Goal: Task Accomplishment & Management: Use online tool/utility

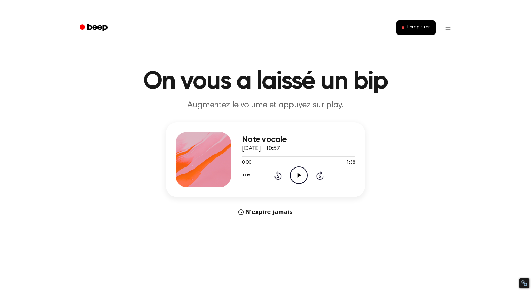
click at [298, 177] on icon "Play Audio" at bounding box center [299, 175] width 18 height 18
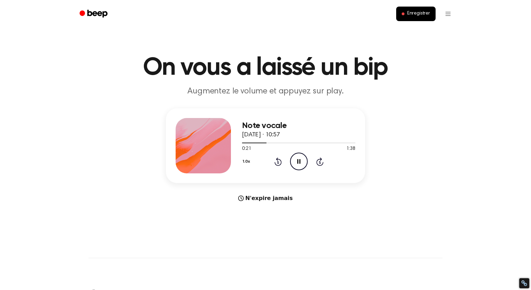
click at [301, 162] on icon "Pause Audio" at bounding box center [299, 162] width 18 height 18
click at [279, 162] on icon "Rewind 5 seconds" at bounding box center [278, 161] width 8 height 9
click at [300, 160] on icon "Play Audio" at bounding box center [299, 162] width 18 height 18
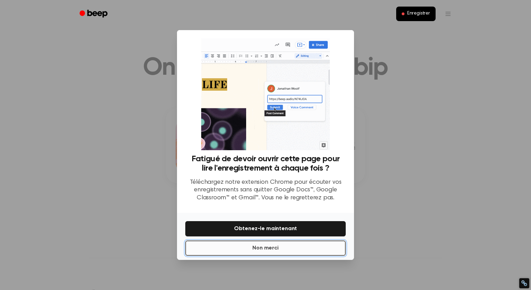
click at [285, 251] on button "Non merci" at bounding box center [265, 247] width 161 height 15
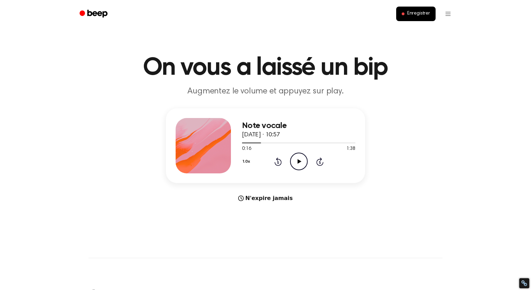
click at [299, 165] on icon "Play Audio" at bounding box center [299, 162] width 18 height 18
click at [278, 165] on icon at bounding box center [278, 161] width 7 height 8
click at [295, 165] on icon "Pause Audio" at bounding box center [299, 162] width 18 height 18
click at [299, 163] on icon "Play Audio" at bounding box center [299, 162] width 18 height 18
click at [280, 160] on icon at bounding box center [278, 161] width 7 height 8
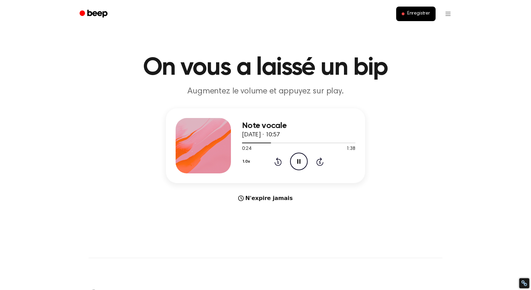
click at [299, 162] on icon "Pause Audio" at bounding box center [299, 162] width 18 height 18
click at [299, 162] on icon at bounding box center [299, 161] width 4 height 4
click at [299, 162] on icon "Pause Audio" at bounding box center [299, 162] width 18 height 18
click at [299, 162] on icon at bounding box center [299, 161] width 4 height 4
click at [299, 162] on icon "Pause Audio" at bounding box center [299, 162] width 18 height 18
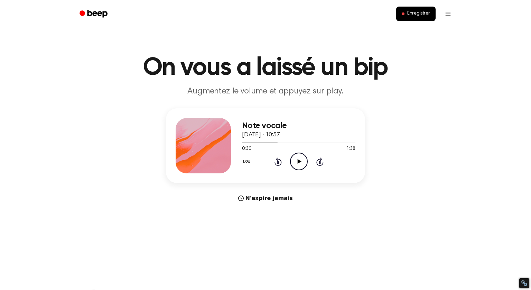
click at [299, 162] on icon at bounding box center [299, 161] width 4 height 4
click at [299, 162] on icon "Pause Audio" at bounding box center [299, 162] width 18 height 18
click at [280, 163] on icon "Rewind 5 seconds" at bounding box center [278, 161] width 8 height 9
click at [302, 161] on icon "Play Audio" at bounding box center [299, 162] width 18 height 18
click at [302, 161] on icon "Pause Audio" at bounding box center [299, 162] width 18 height 18
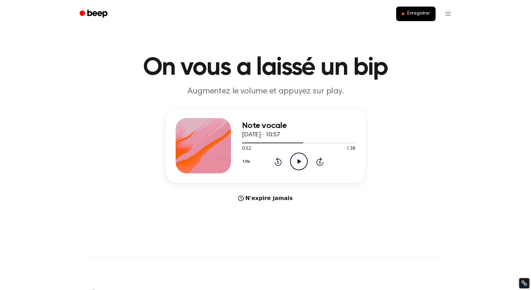
click at [302, 161] on icon "Play Audio" at bounding box center [299, 162] width 18 height 18
click at [302, 161] on icon "Pause Audio" at bounding box center [299, 162] width 18 height 18
click at [302, 161] on icon "Play Audio" at bounding box center [299, 162] width 18 height 18
click at [302, 161] on icon "Pause Audio" at bounding box center [299, 162] width 18 height 18
click at [302, 161] on icon "Play Audio" at bounding box center [299, 162] width 18 height 18
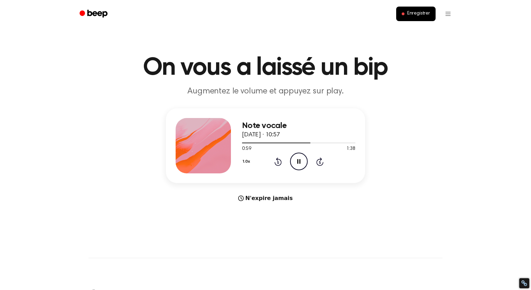
click at [302, 161] on icon "Pause Audio" at bounding box center [299, 162] width 18 height 18
click at [302, 161] on icon "Play Audio" at bounding box center [299, 162] width 18 height 18
click at [302, 161] on icon "Pause Audio" at bounding box center [299, 162] width 18 height 18
click at [302, 161] on icon "Play Audio" at bounding box center [299, 162] width 18 height 18
click at [281, 163] on icon at bounding box center [278, 161] width 7 height 8
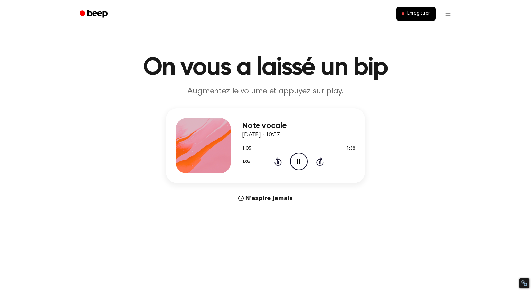
click at [278, 162] on icon at bounding box center [278, 162] width 2 height 3
click at [296, 162] on icon "Pause Audio" at bounding box center [299, 162] width 18 height 18
click at [278, 164] on icon "Rewind 5 seconds" at bounding box center [278, 161] width 8 height 9
click at [295, 166] on icon "Play Audio" at bounding box center [299, 162] width 18 height 18
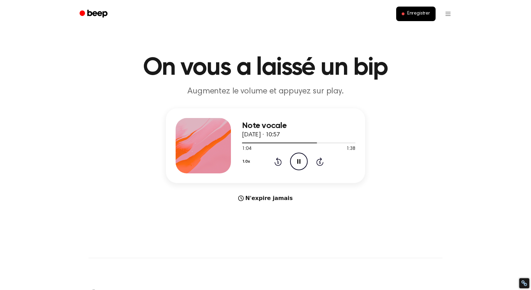
click at [296, 166] on icon "Pause Audio" at bounding box center [299, 162] width 18 height 18
click at [278, 163] on icon "Rewind 5 seconds" at bounding box center [278, 161] width 8 height 9
click at [301, 167] on icon "Play Audio" at bounding box center [299, 162] width 18 height 18
click at [299, 163] on icon at bounding box center [298, 161] width 3 height 4
click at [299, 163] on icon "Play Audio" at bounding box center [299, 162] width 18 height 18
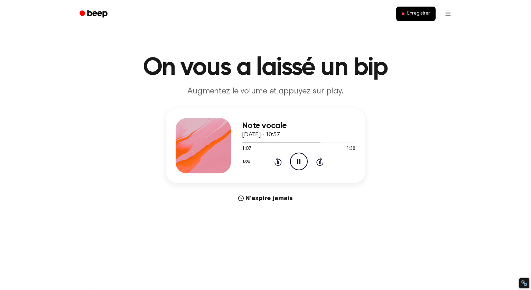
click at [299, 163] on icon at bounding box center [298, 161] width 3 height 4
click at [278, 162] on icon "Rewind 5 seconds" at bounding box center [278, 161] width 8 height 9
click at [301, 160] on icon "Play Audio" at bounding box center [299, 162] width 18 height 18
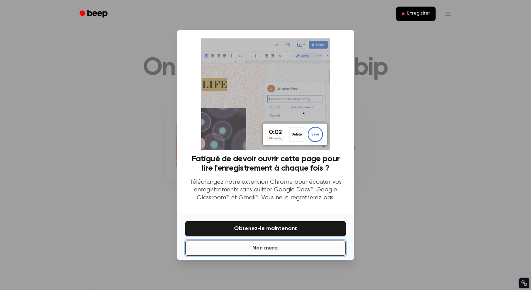
click at [272, 250] on font "Non merci" at bounding box center [266, 248] width 26 height 6
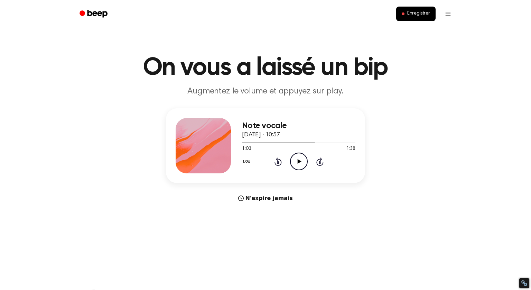
click at [279, 164] on icon "Rewind 5 seconds" at bounding box center [278, 161] width 8 height 9
click at [295, 160] on icon "Play Audio" at bounding box center [299, 162] width 18 height 18
click at [277, 163] on icon at bounding box center [278, 162] width 2 height 3
click at [298, 164] on icon "Pause Audio" at bounding box center [299, 162] width 18 height 18
click at [280, 160] on icon at bounding box center [278, 161] width 7 height 8
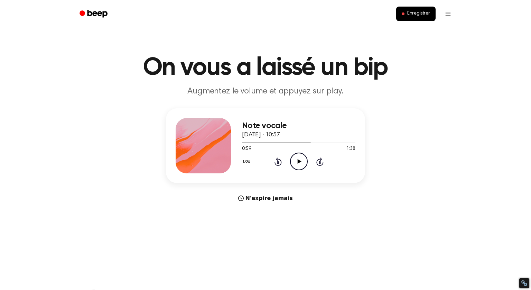
click at [296, 160] on icon "Play Audio" at bounding box center [299, 162] width 18 height 18
click at [296, 160] on icon "Pause Audio" at bounding box center [299, 162] width 18 height 18
click at [296, 160] on icon "Play Audio" at bounding box center [299, 162] width 18 height 18
click at [296, 161] on icon "Pause Audio" at bounding box center [299, 162] width 18 height 18
click at [296, 161] on icon "Play Audio" at bounding box center [299, 162] width 18 height 18
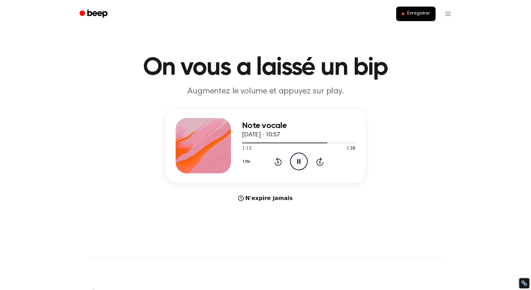
click at [297, 163] on icon at bounding box center [298, 161] width 3 height 4
click at [297, 163] on icon "Play Audio" at bounding box center [299, 162] width 18 height 18
click at [297, 163] on icon at bounding box center [298, 161] width 3 height 4
click at [279, 160] on icon "Rewind 5 seconds" at bounding box center [278, 161] width 8 height 9
click at [298, 161] on icon at bounding box center [299, 161] width 4 height 4
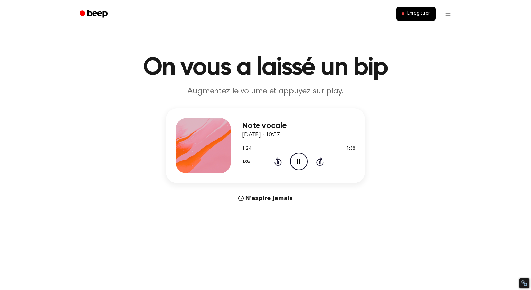
click at [301, 162] on icon "Pause Audio" at bounding box center [299, 162] width 18 height 18
click at [279, 164] on icon "Rewind 5 seconds" at bounding box center [278, 161] width 8 height 9
click at [297, 163] on icon "Play Audio" at bounding box center [299, 162] width 18 height 18
click at [276, 164] on icon "Rewind 5 seconds" at bounding box center [278, 161] width 8 height 9
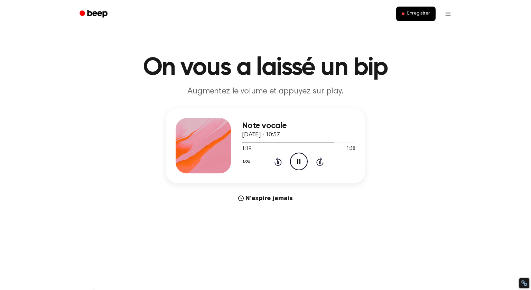
click at [300, 163] on icon at bounding box center [298, 161] width 3 height 4
click at [298, 161] on icon at bounding box center [299, 161] width 4 height 4
click at [298, 161] on icon at bounding box center [298, 161] width 3 height 4
click at [279, 162] on icon "Rewind 5 seconds" at bounding box center [278, 161] width 8 height 9
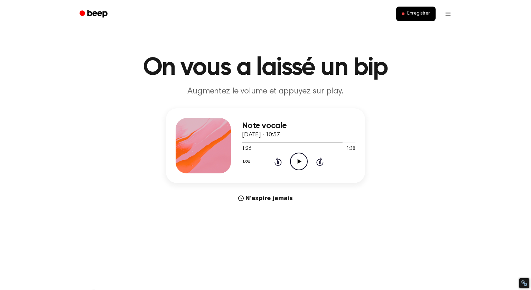
click at [303, 165] on icon "Play Audio" at bounding box center [299, 162] width 18 height 18
click at [278, 162] on icon at bounding box center [278, 162] width 2 height 3
click at [296, 162] on icon "Pause Audio" at bounding box center [299, 162] width 18 height 18
click at [278, 164] on icon "Rewind 5 seconds" at bounding box center [278, 161] width 8 height 9
click at [303, 162] on icon "Play Audio" at bounding box center [299, 162] width 18 height 18
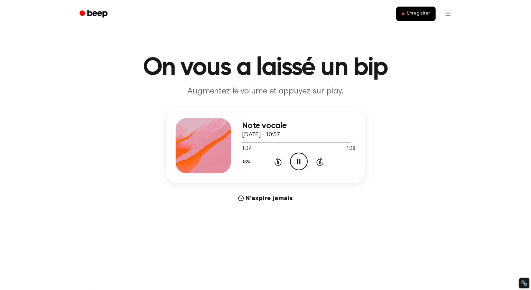
click at [303, 162] on icon "Pause Audio" at bounding box center [299, 162] width 18 height 18
click at [303, 162] on icon "Play Audio" at bounding box center [299, 162] width 18 height 18
click at [303, 162] on icon "Pause Audio" at bounding box center [299, 162] width 18 height 18
click at [303, 162] on icon "Play Audio" at bounding box center [299, 162] width 18 height 18
click at [303, 162] on icon "Pause Audio" at bounding box center [299, 162] width 18 height 18
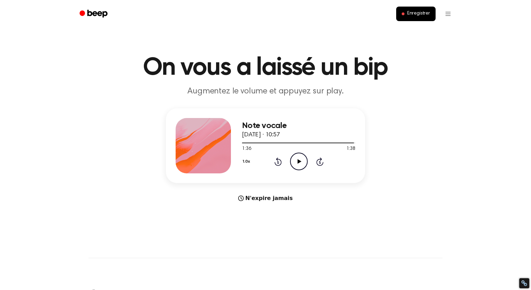
click at [303, 162] on icon "Play Audio" at bounding box center [299, 162] width 18 height 18
click at [303, 162] on icon "Pause Audio" at bounding box center [299, 162] width 18 height 18
click at [279, 165] on icon at bounding box center [278, 161] width 7 height 8
click at [301, 163] on icon "Play Audio" at bounding box center [299, 162] width 18 height 18
click at [301, 163] on icon "Pause Audio" at bounding box center [299, 162] width 18 height 18
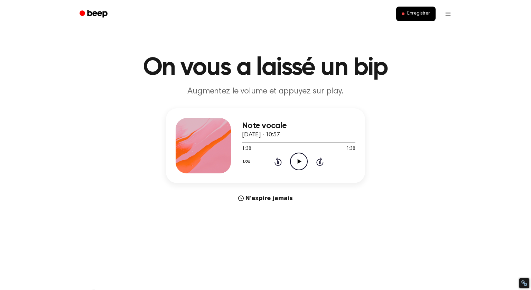
click at [301, 162] on icon "Play Audio" at bounding box center [299, 162] width 18 height 18
click at [416, 17] on button "Enregistrer" at bounding box center [415, 14] width 39 height 15
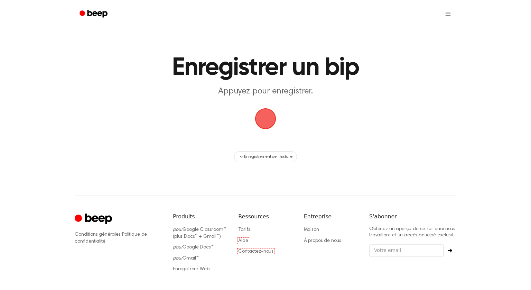
click at [262, 117] on span "button" at bounding box center [266, 119] width 34 height 34
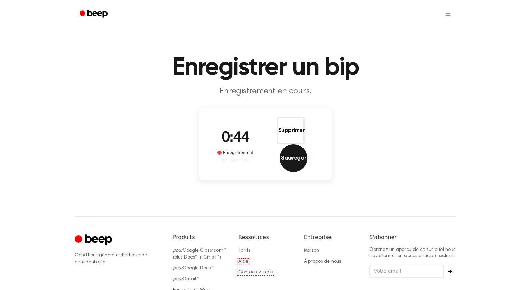
click at [308, 155] on font "Sauvegarder" at bounding box center [298, 158] width 34 height 6
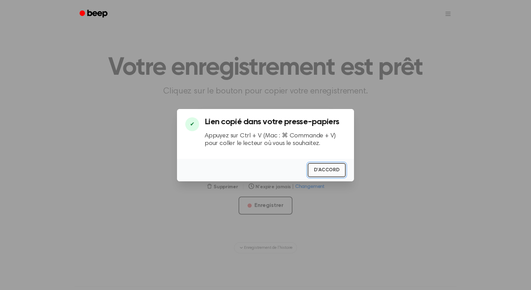
click at [327, 169] on font "D'ACCORD" at bounding box center [327, 169] width 26 height 5
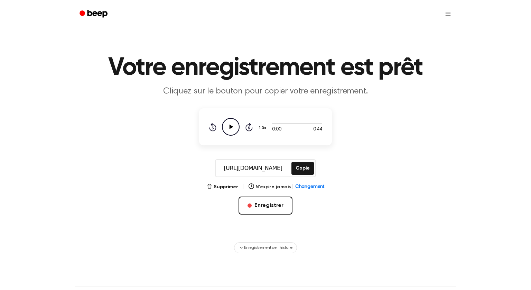
click at [229, 126] on icon "Play Audio" at bounding box center [231, 127] width 18 height 18
click at [232, 128] on icon at bounding box center [230, 127] width 3 height 4
click at [232, 128] on icon "Play Audio" at bounding box center [231, 127] width 18 height 18
click at [279, 205] on font "Enregistrer" at bounding box center [269, 206] width 29 height 6
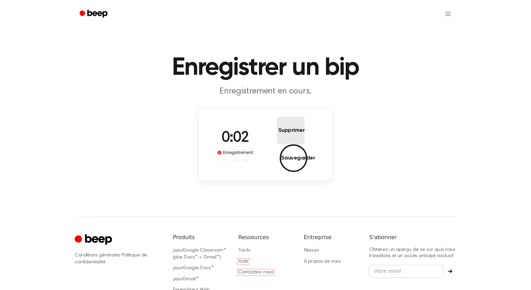
click at [278, 133] on font "Supprimer" at bounding box center [291, 131] width 27 height 6
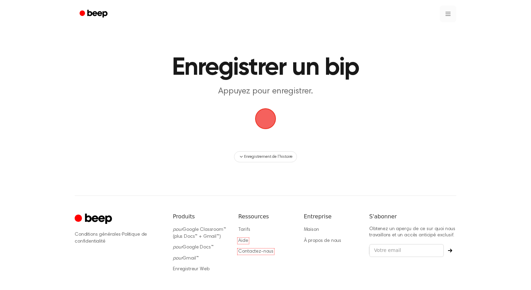
click at [449, 13] on html "Texte d'origine Évaluez cette traduction Votre avis nous aidera à améliorer Goo…" at bounding box center [265, 163] width 531 height 327
click at [433, 30] on font "Enregistrement de l'histoire" at bounding box center [425, 30] width 58 height 5
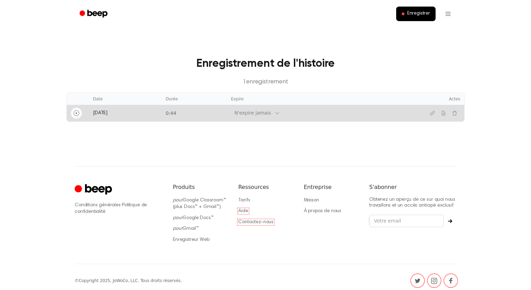
click at [78, 112] on icon "Jouer" at bounding box center [77, 113] width 6 height 6
